Goal: Information Seeking & Learning: Learn about a topic

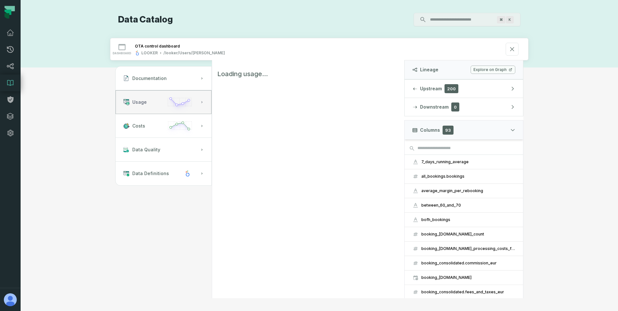
click at [147, 99] on button "Usage" at bounding box center [163, 102] width 96 height 24
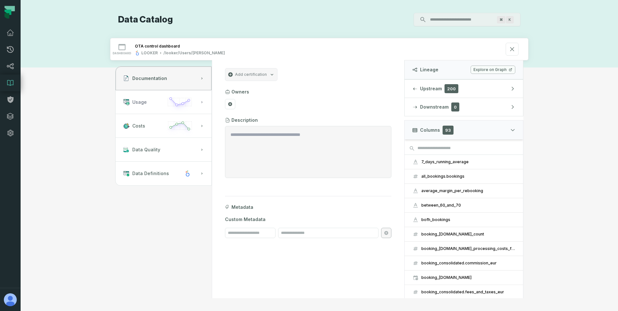
click at [141, 103] on span "Usage" at bounding box center [139, 102] width 14 height 6
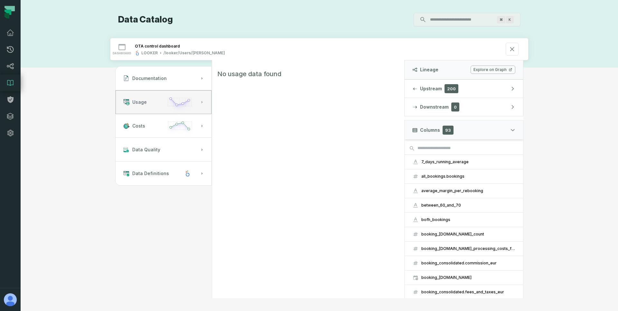
click at [163, 111] on button "Usage" at bounding box center [163, 102] width 96 height 24
click at [150, 127] on button "Costs" at bounding box center [163, 126] width 96 height 24
click at [148, 111] on button "Usage" at bounding box center [163, 102] width 96 height 24
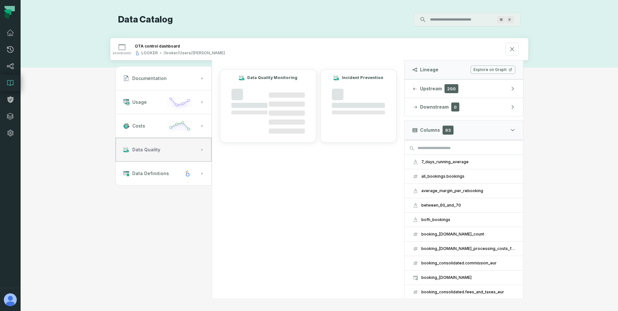
click at [146, 144] on button "Data Quality" at bounding box center [163, 150] width 96 height 24
click at [143, 163] on button "Data Definitions" at bounding box center [163, 174] width 96 height 24
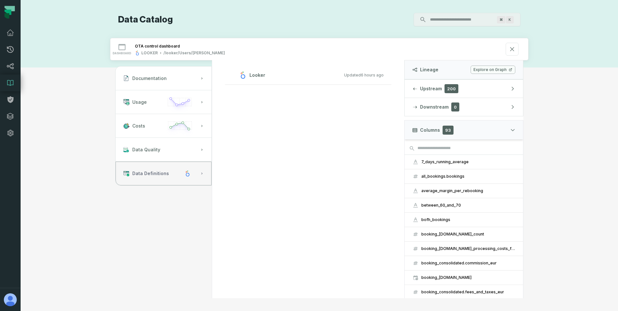
click at [142, 170] on button "Data Definitions" at bounding box center [163, 174] width 96 height 24
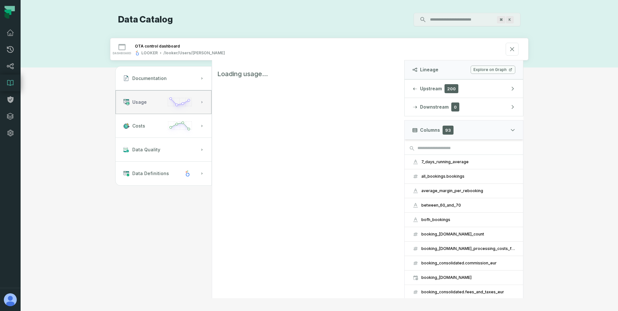
click at [156, 101] on button "Usage" at bounding box center [163, 102] width 96 height 24
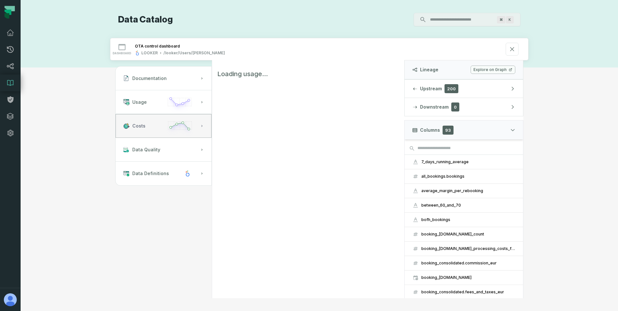
click at [153, 120] on button "Costs" at bounding box center [163, 126] width 96 height 24
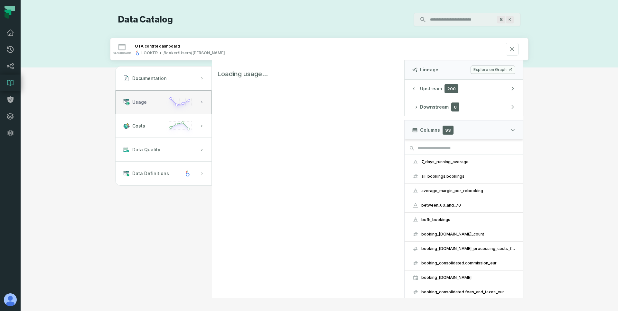
click at [155, 110] on button "Usage" at bounding box center [163, 102] width 96 height 24
click at [373, 38] on div "dashboard OTA control dashboard LOOKER /looker/Users/Iñigo Hernaez" at bounding box center [319, 49] width 418 height 23
